Goal: Task Accomplishment & Management: Manage account settings

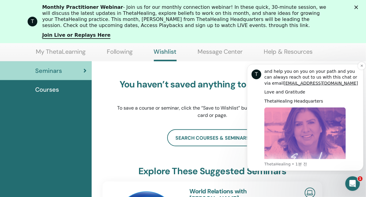
scroll to position [64, 0]
click at [360, 65] on icon "Dismiss notification" at bounding box center [361, 65] width 3 height 3
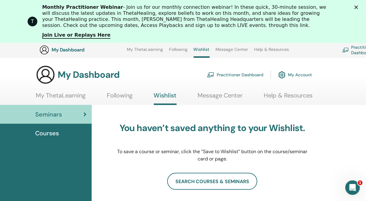
scroll to position [0, 0]
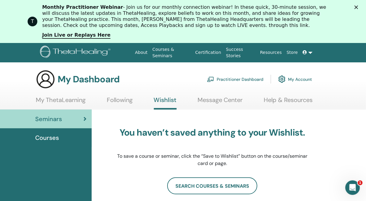
click at [358, 7] on icon "닫기" at bounding box center [356, 7] width 4 height 4
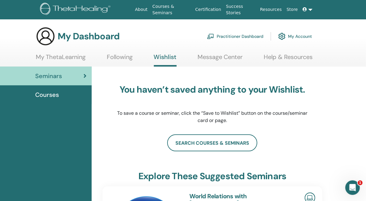
click at [300, 35] on link "My Account" at bounding box center [295, 36] width 34 height 13
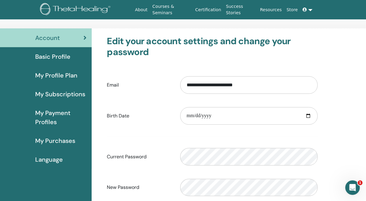
scroll to position [26, 0]
click at [69, 74] on span "My Profile Plan" at bounding box center [56, 75] width 42 height 9
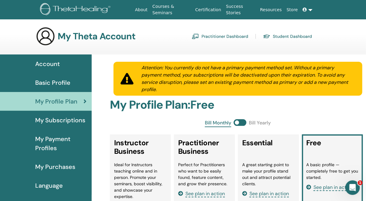
click at [59, 122] on span "My Subscriptions" at bounding box center [60, 120] width 50 height 9
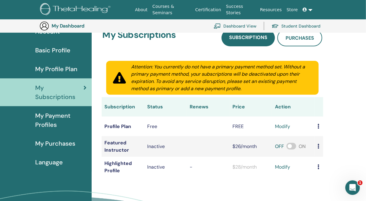
scroll to position [44, 0]
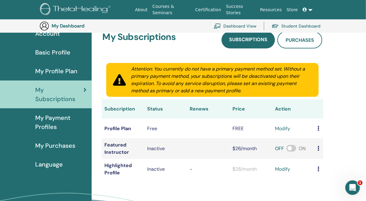
click at [49, 165] on span "Language" at bounding box center [49, 164] width 28 height 9
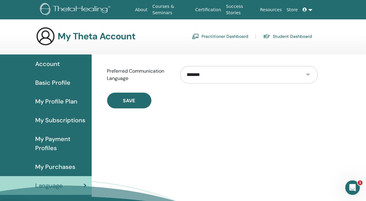
click at [308, 75] on select "**********" at bounding box center [248, 75] width 137 height 18
